Goal: Find contact information: Find contact information

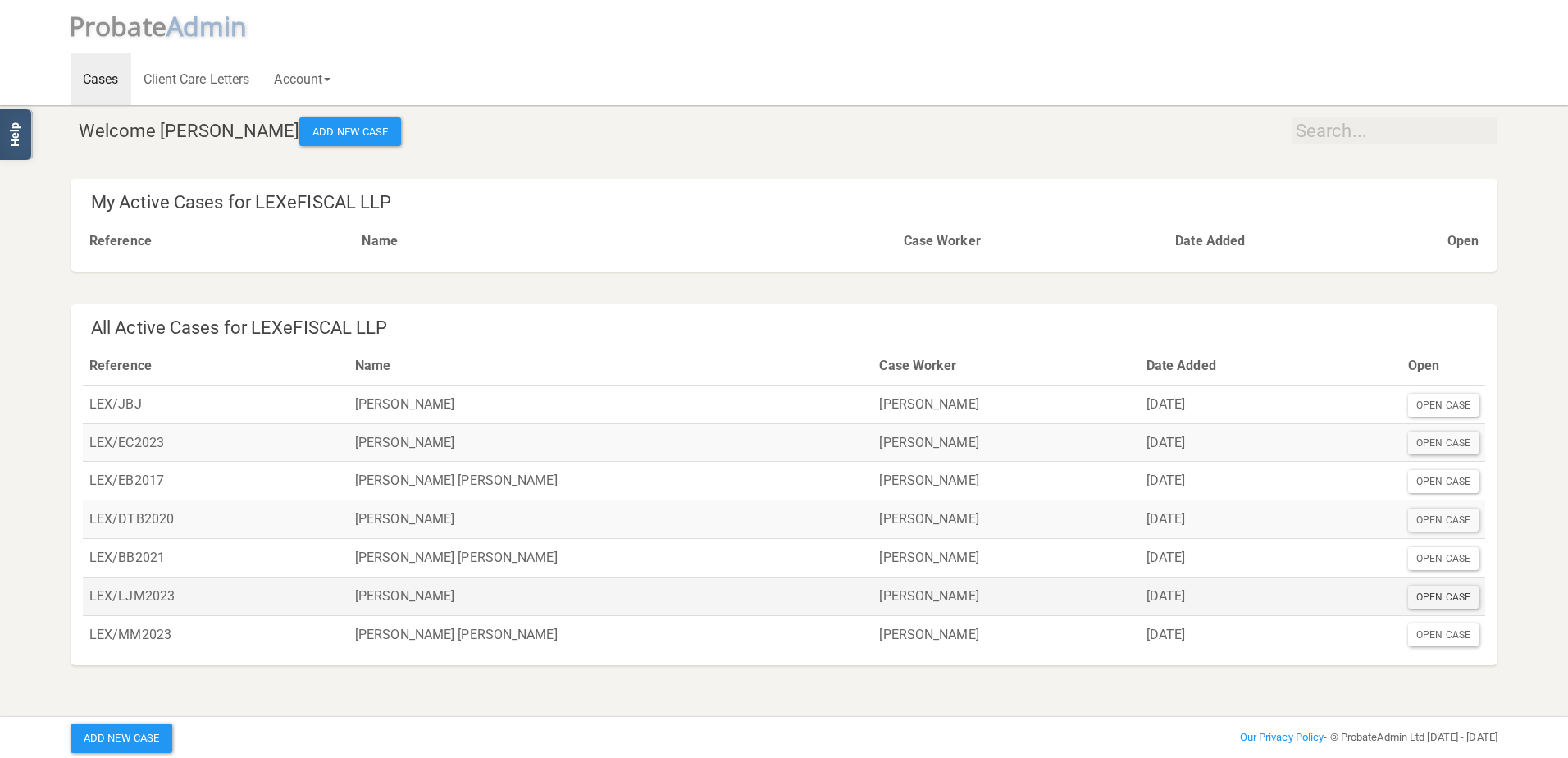
click at [1410, 593] on div "Open Case" at bounding box center [1443, 597] width 71 height 23
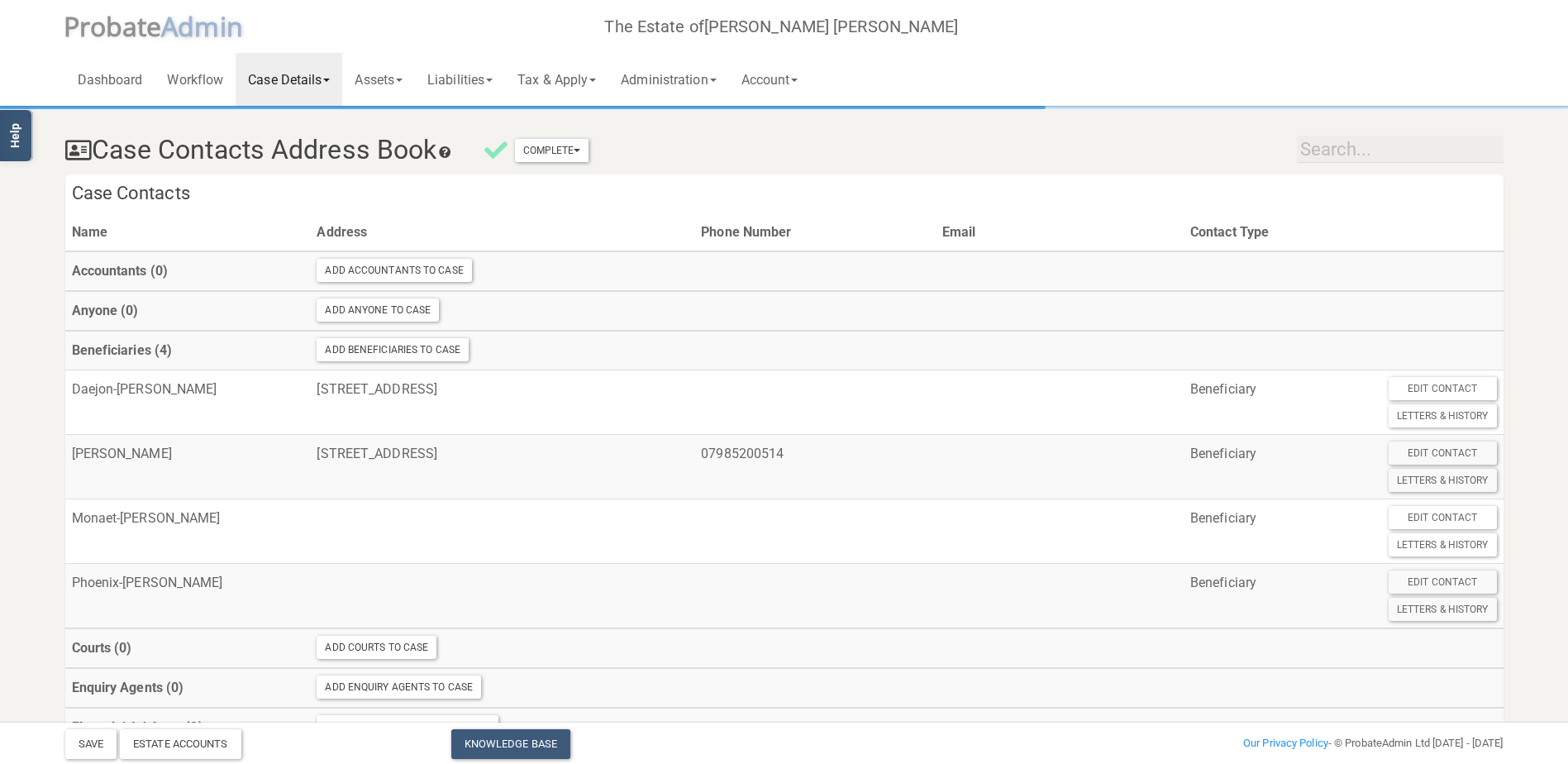
scroll to position [1944, 0]
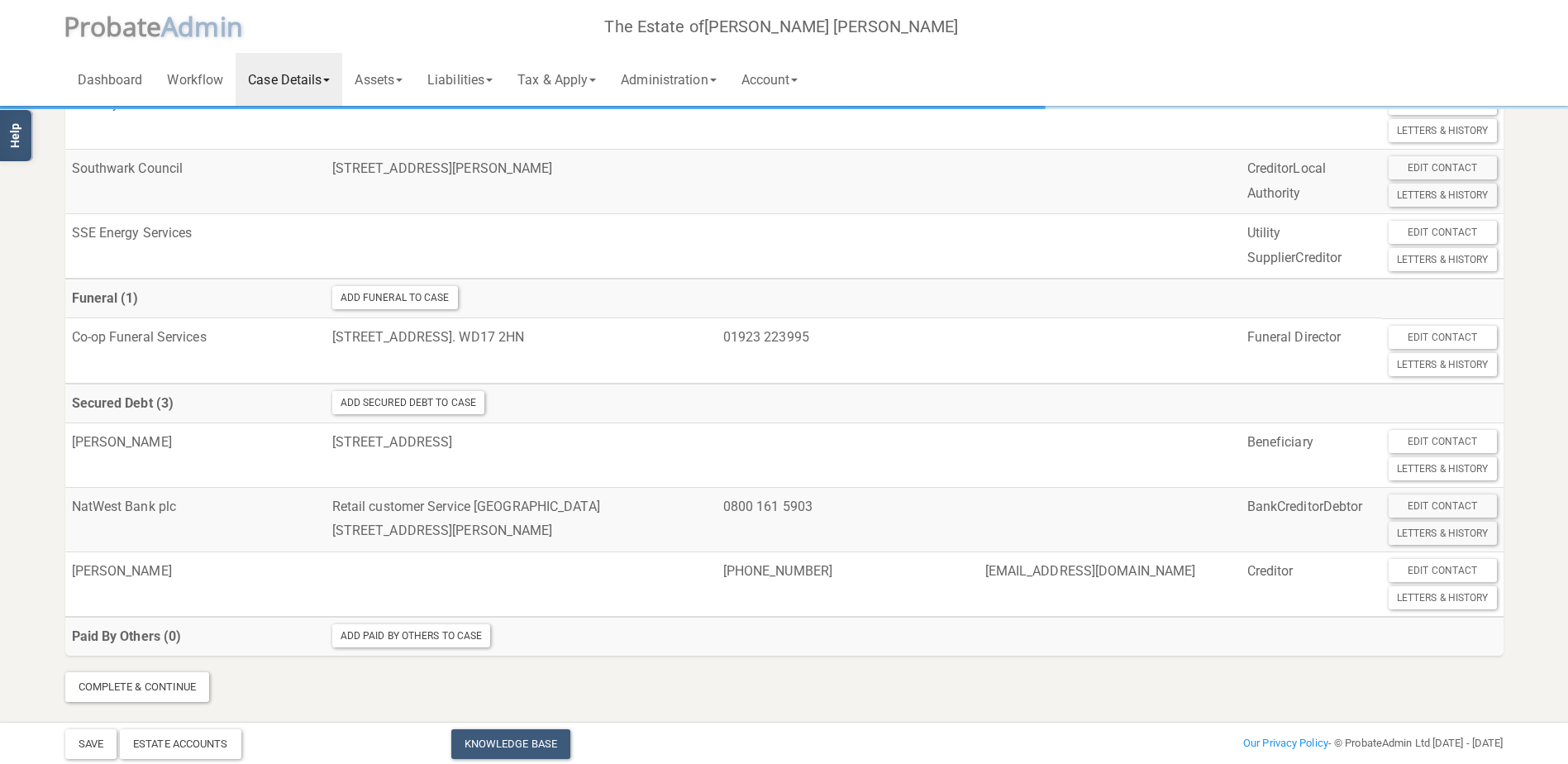
drag, startPoint x: 141, startPoint y: 27, endPoint x: 161, endPoint y: 34, distance: 21.2
click at [141, 27] on span "robate" at bounding box center [120, 25] width 82 height 35
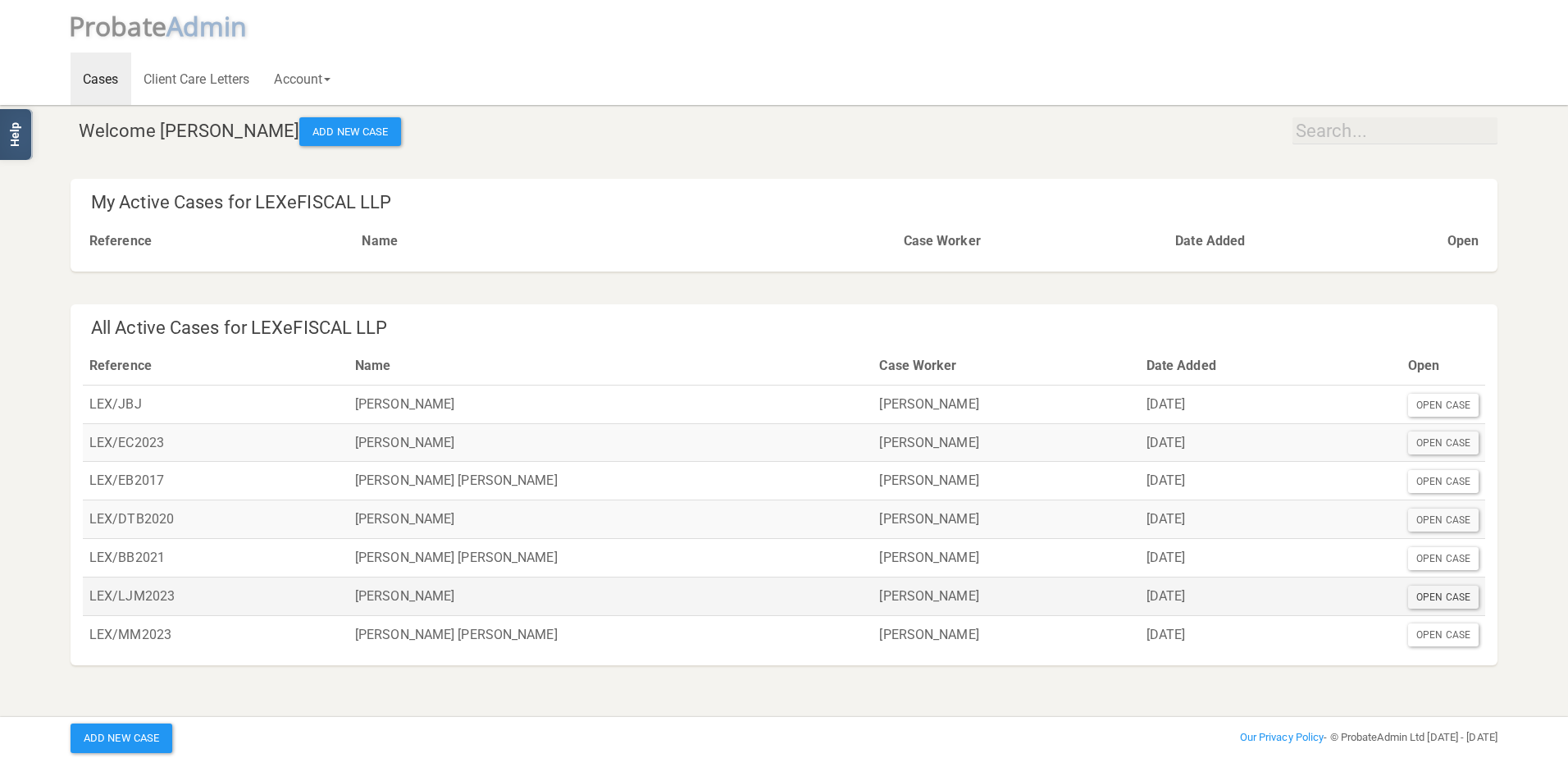
click at [1444, 595] on div "Open Case" at bounding box center [1443, 597] width 71 height 23
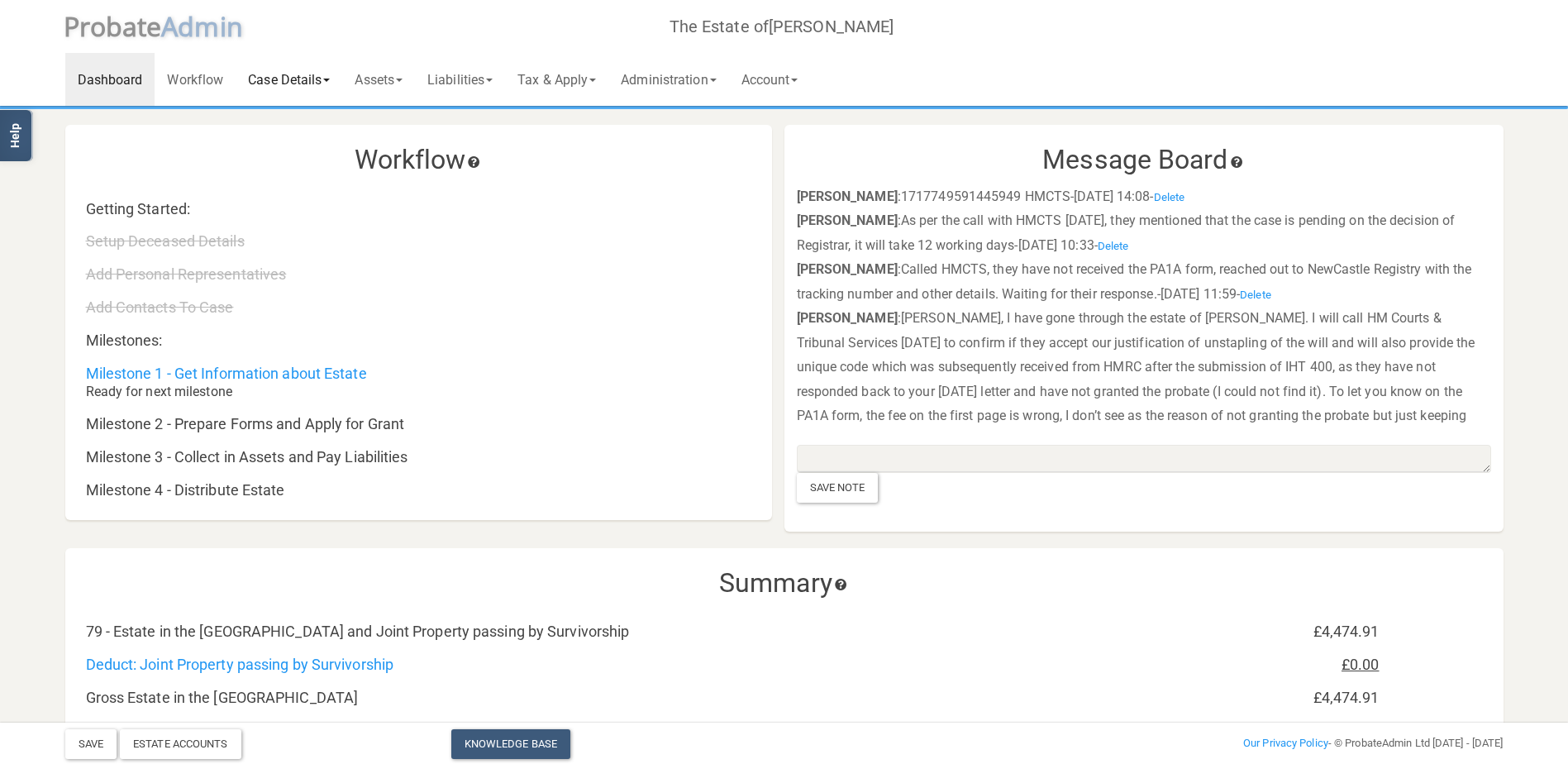
click at [277, 86] on link "Case Details" at bounding box center [289, 79] width 107 height 53
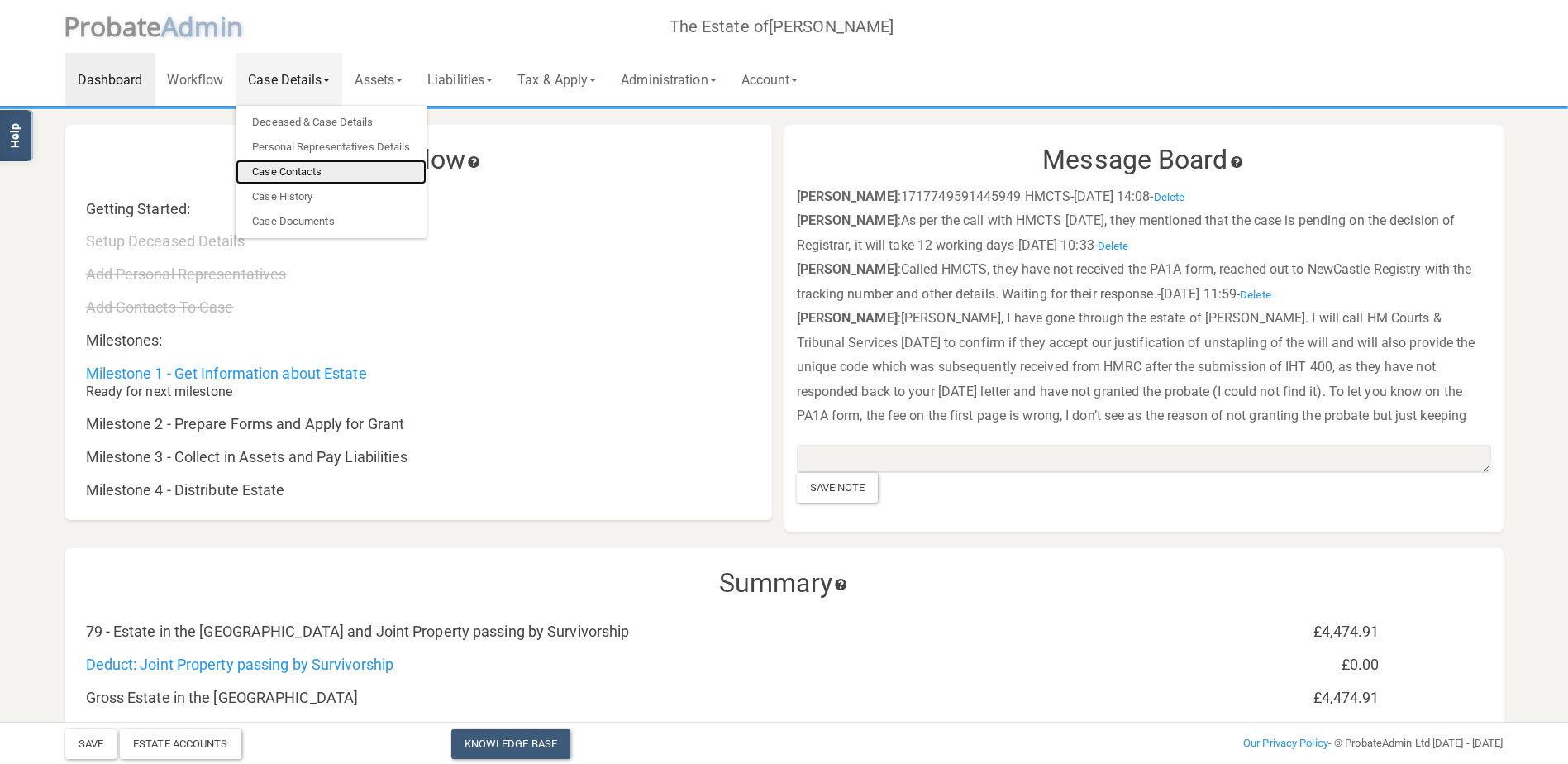
click at [318, 165] on link "Case Contacts" at bounding box center [331, 171] width 191 height 24
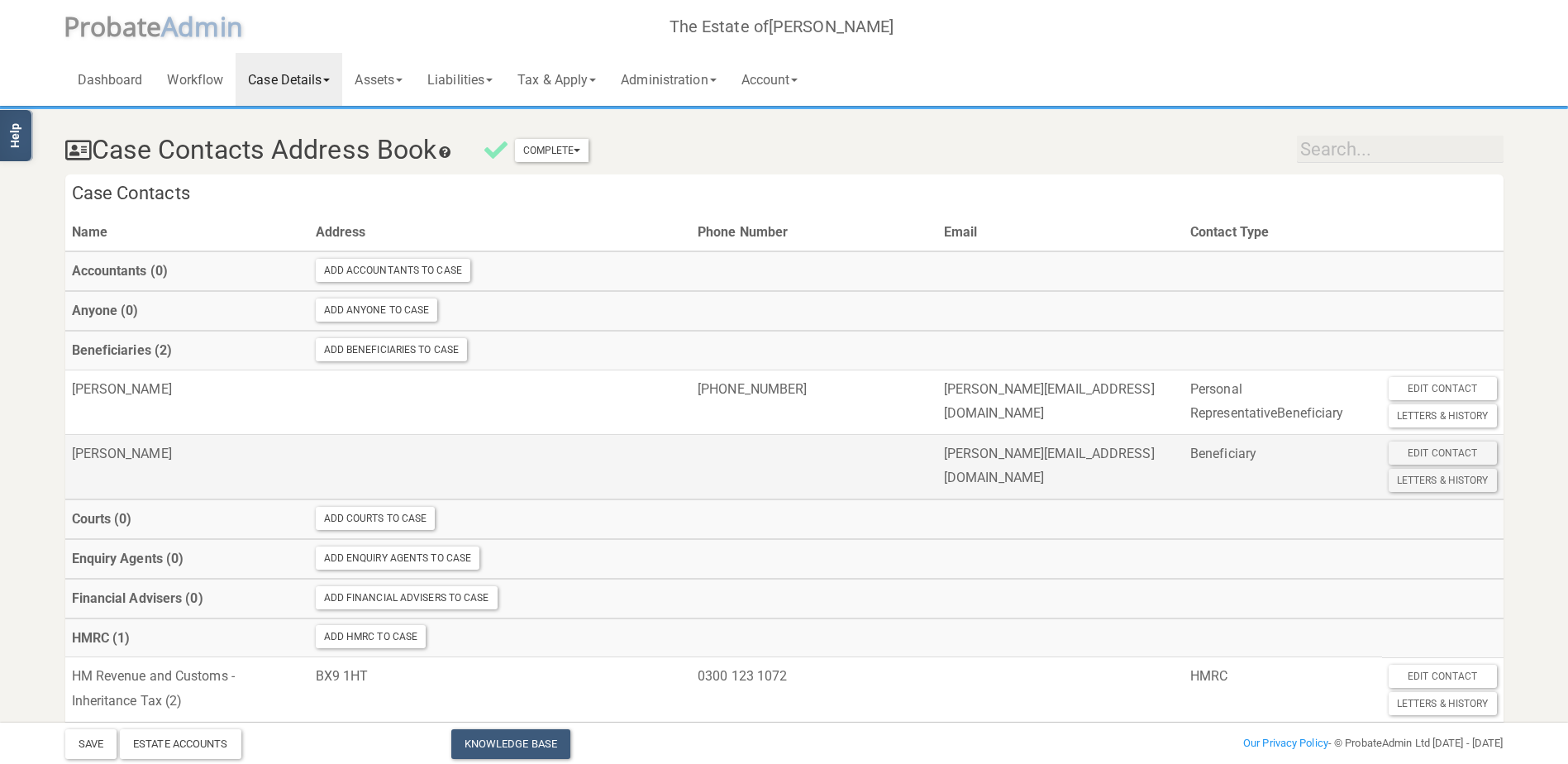
drag, startPoint x: 226, startPoint y: 476, endPoint x: 73, endPoint y: 462, distance: 153.6
click at [73, 462] on td "[PERSON_NAME]" at bounding box center [187, 466] width 244 height 66
copy td "[PERSON_NAME]"
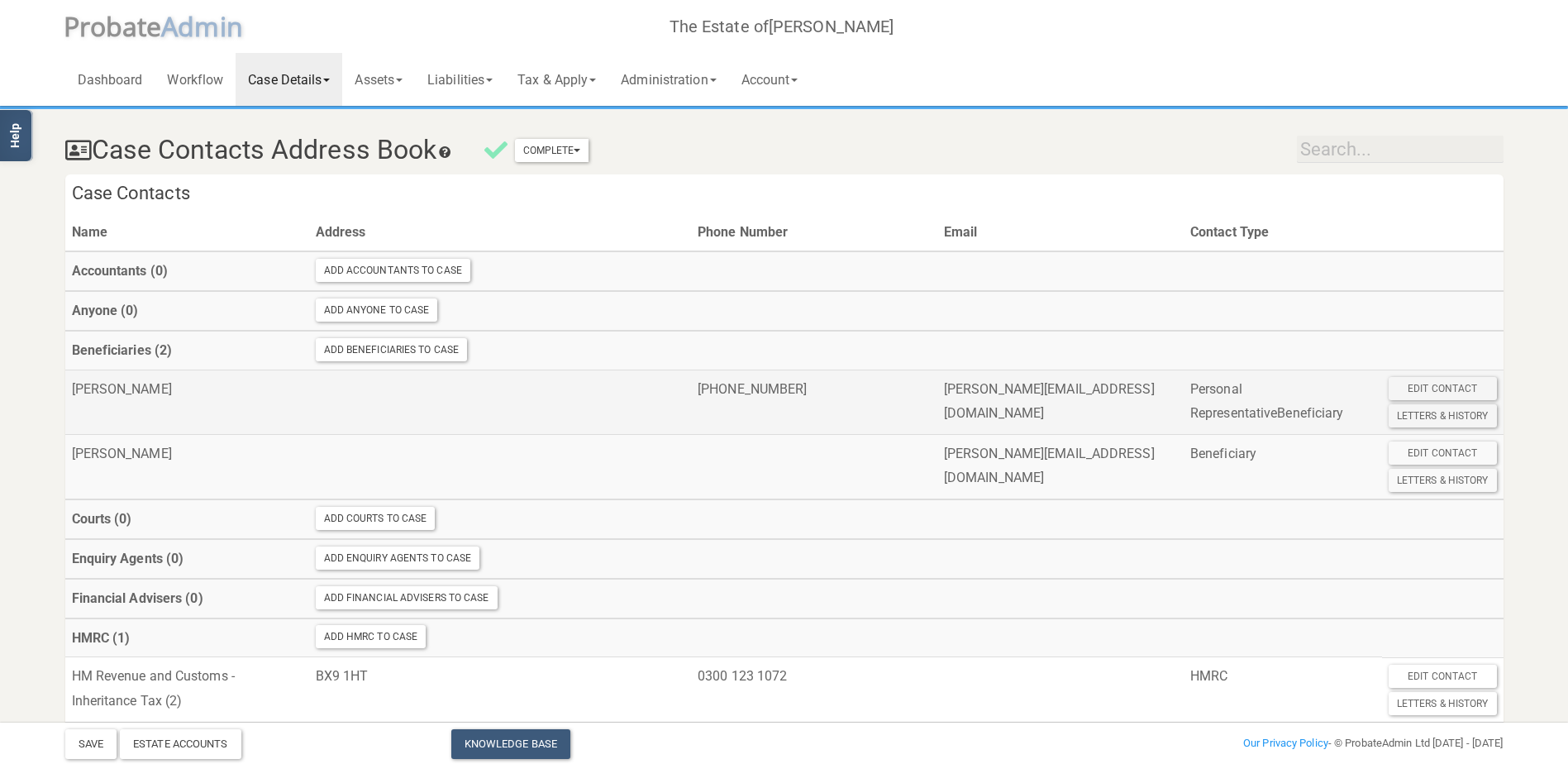
drag, startPoint x: 1070, startPoint y: 415, endPoint x: 949, endPoint y: 386, distance: 124.4
click at [951, 385] on tr "[PERSON_NAME] [PHONE_NUMBER] [PERSON_NAME][EMAIL_ADDRESS][DOMAIN_NAME] Personal…" at bounding box center [785, 402] width 1439 height 65
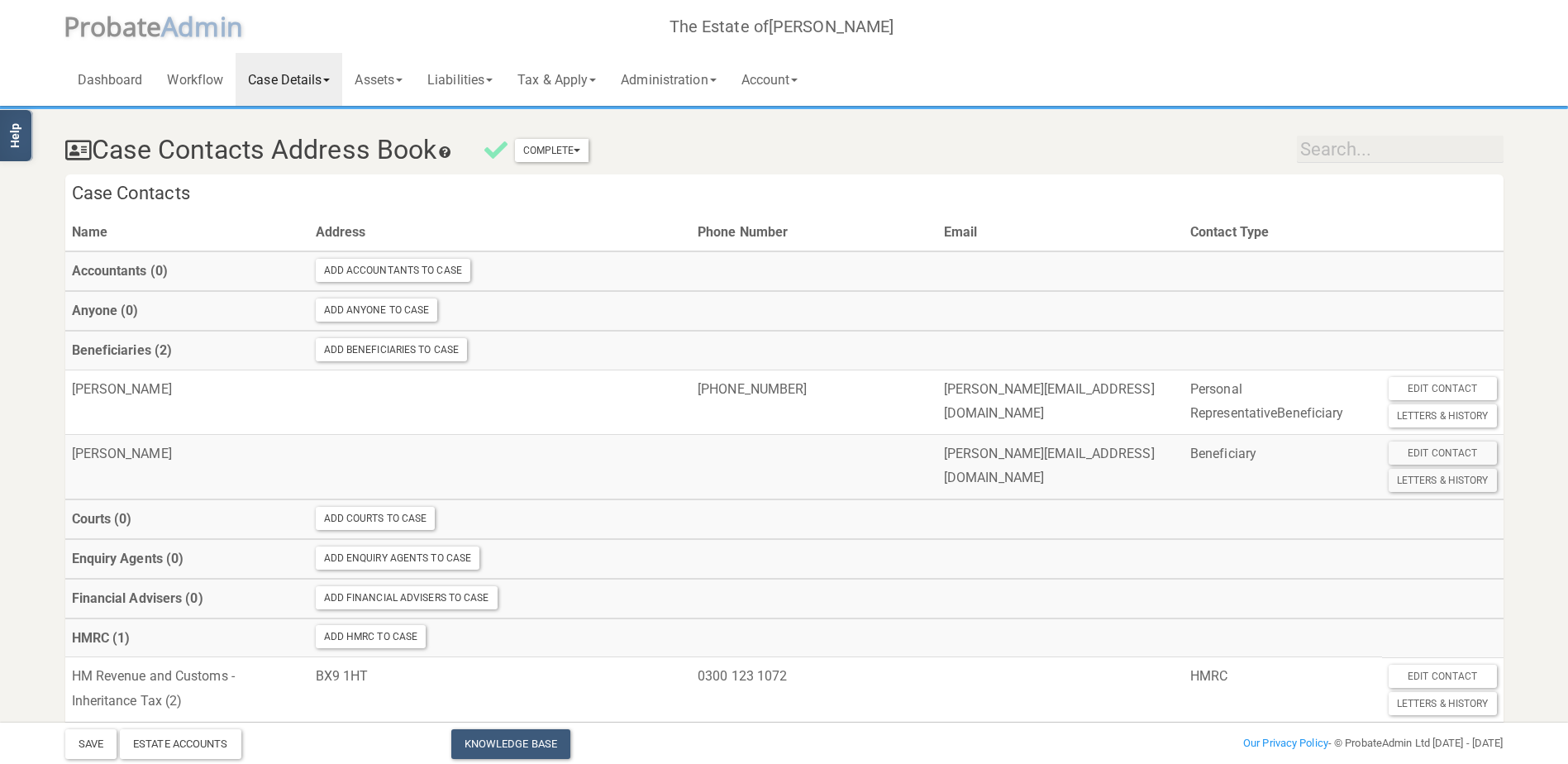
copy tr "[PERSON_NAME][EMAIL_ADDRESS][DOMAIN_NAME]"
click at [1098, 481] on td "[PERSON_NAME][EMAIL_ADDRESS][DOMAIN_NAME]" at bounding box center [1061, 466] width 247 height 66
copy tr "[PERSON_NAME][EMAIL_ADDRESS][DOMAIN_NAME]"
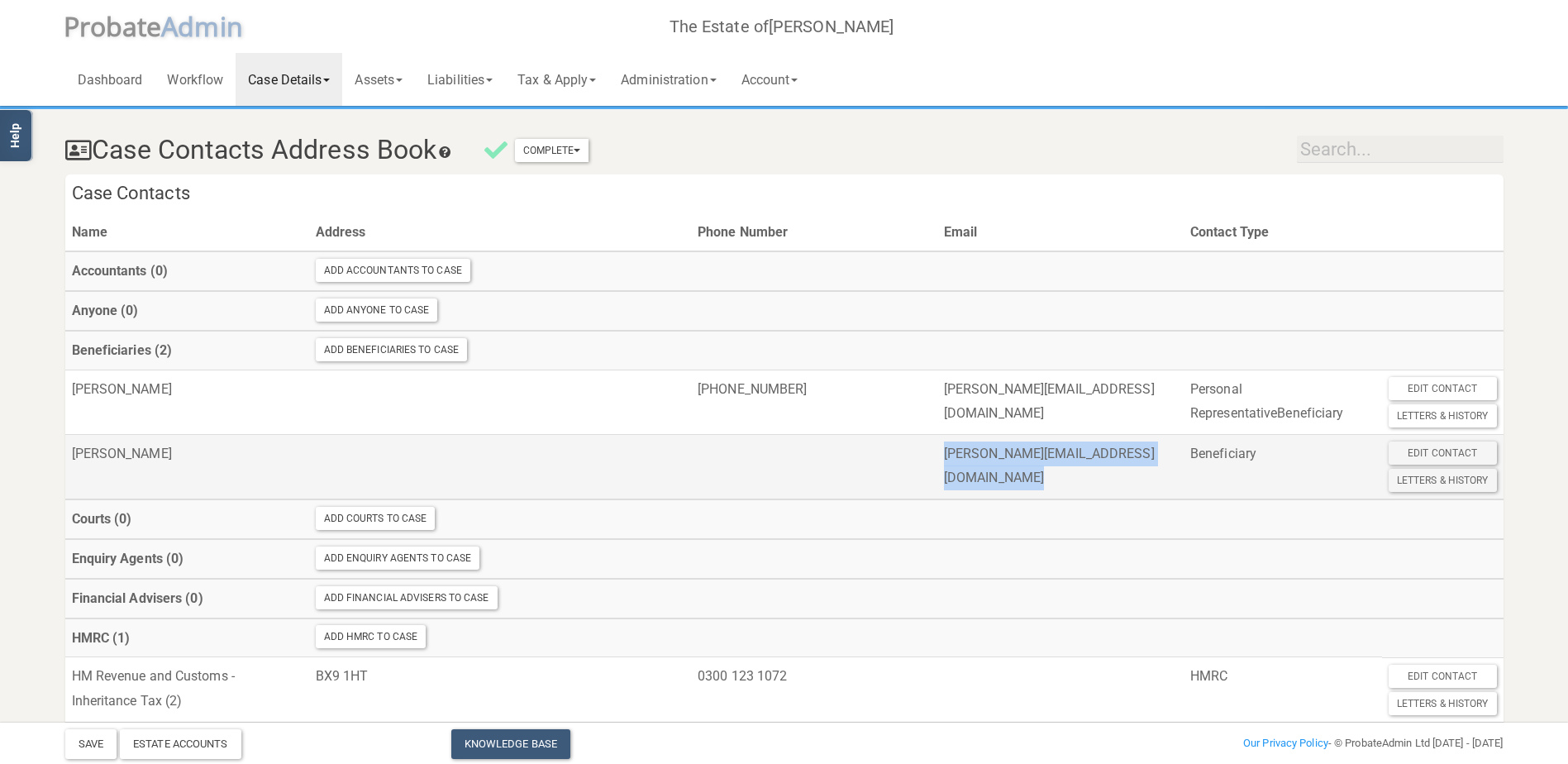
click at [1052, 499] on td "[PERSON_NAME][EMAIL_ADDRESS][DOMAIN_NAME]" at bounding box center [1061, 466] width 247 height 66
drag, startPoint x: 972, startPoint y: 472, endPoint x: 1202, endPoint y: 475, distance: 230.0
click at [1184, 475] on td "[PERSON_NAME][EMAIL_ADDRESS][DOMAIN_NAME]" at bounding box center [1061, 466] width 247 height 66
copy td "[PERSON_NAME][EMAIL_ADDRESS][DOMAIN_NAME]"
drag, startPoint x: 230, startPoint y: 481, endPoint x: 72, endPoint y: 478, distance: 158.0
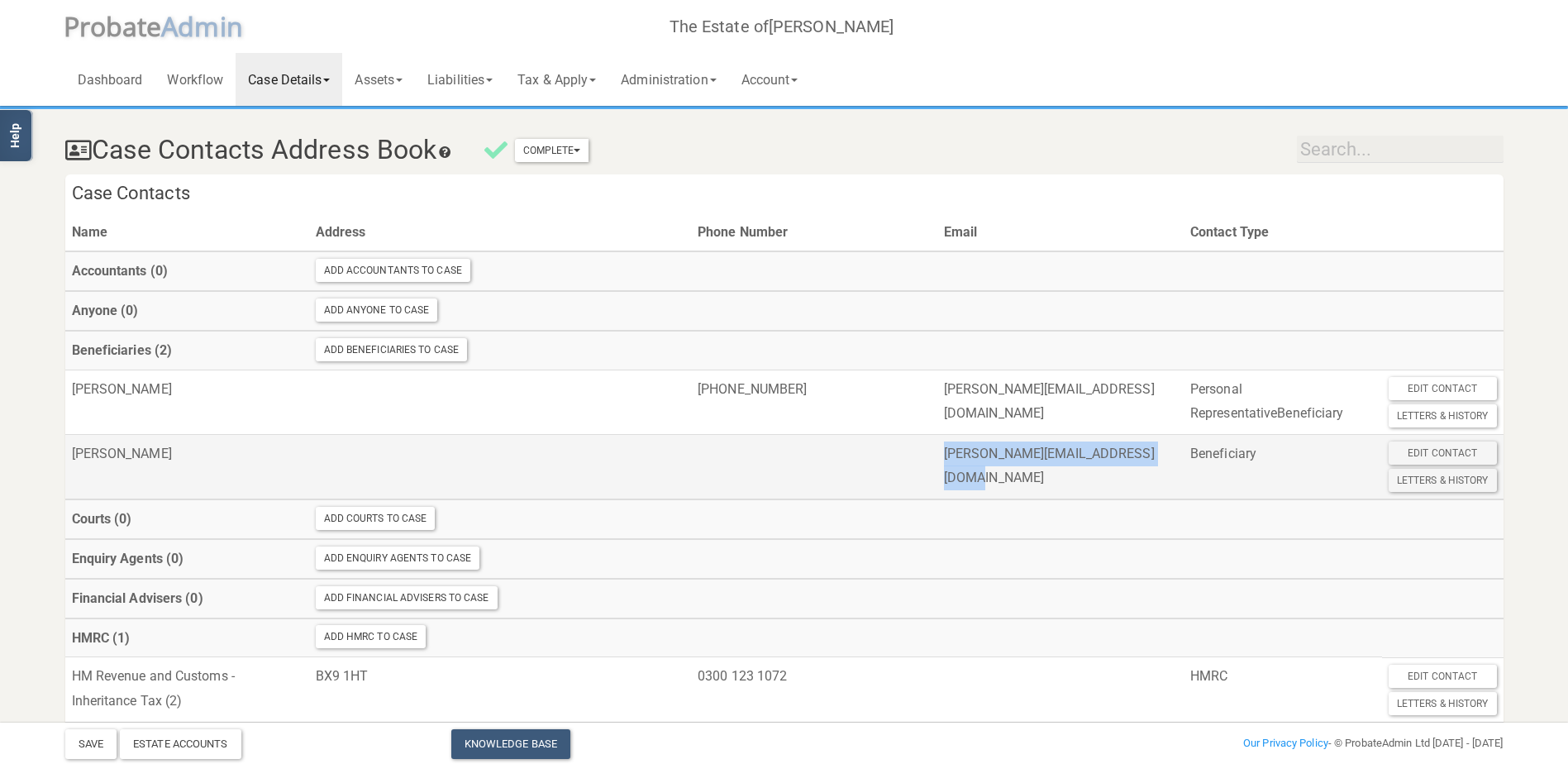
click at [72, 478] on td "[PERSON_NAME]" at bounding box center [187, 466] width 244 height 66
copy td "[PERSON_NAME]"
